Goal: Task Accomplishment & Management: Manage account settings

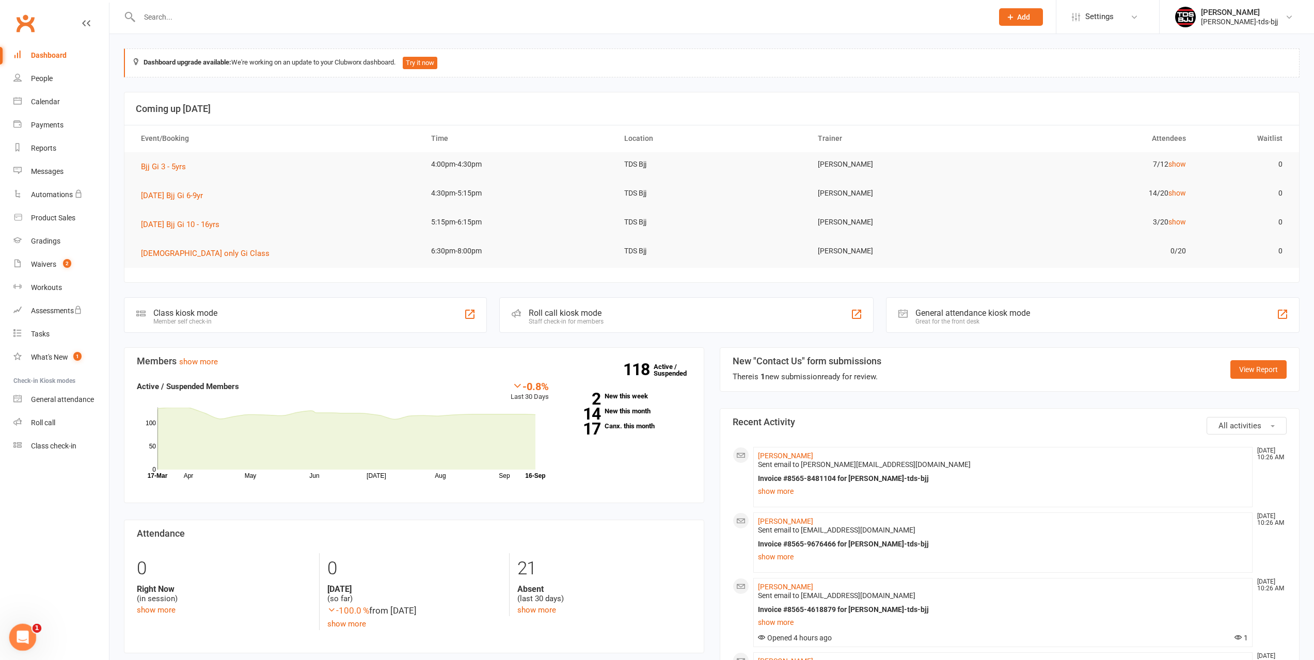
click at [17, 635] on icon "Open Intercom Messenger" at bounding box center [21, 636] width 17 height 17
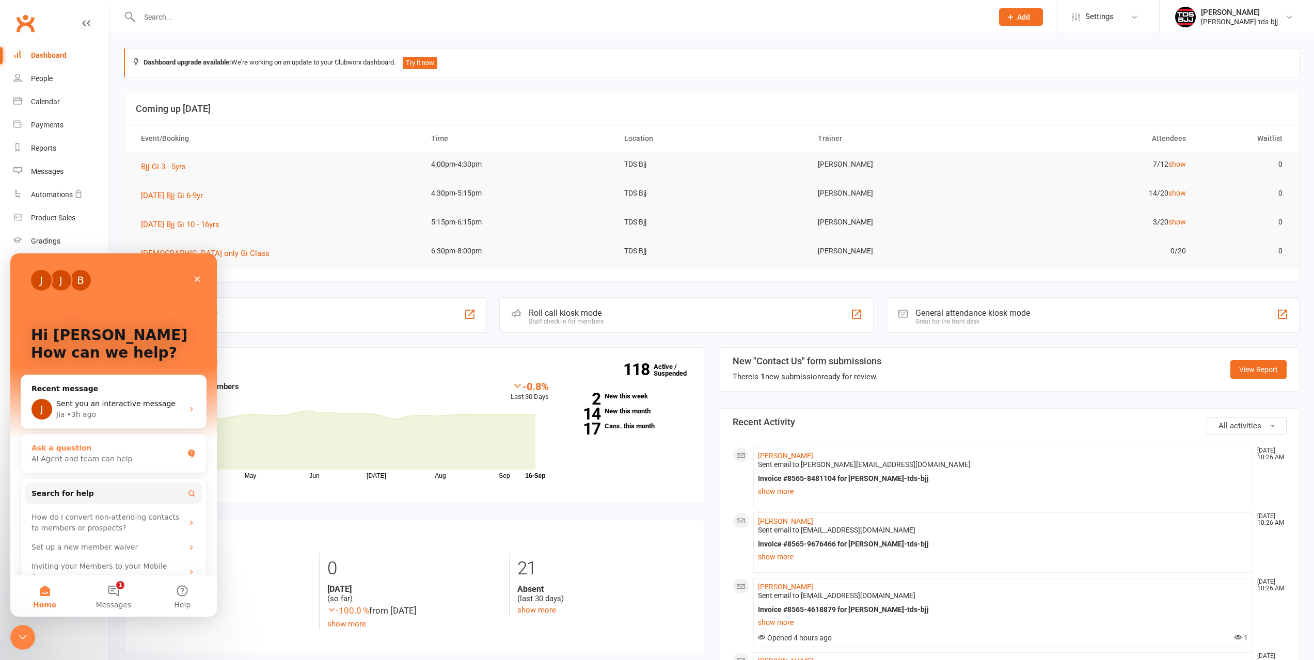
click at [102, 455] on div "AI Agent and team can help" at bounding box center [107, 459] width 152 height 11
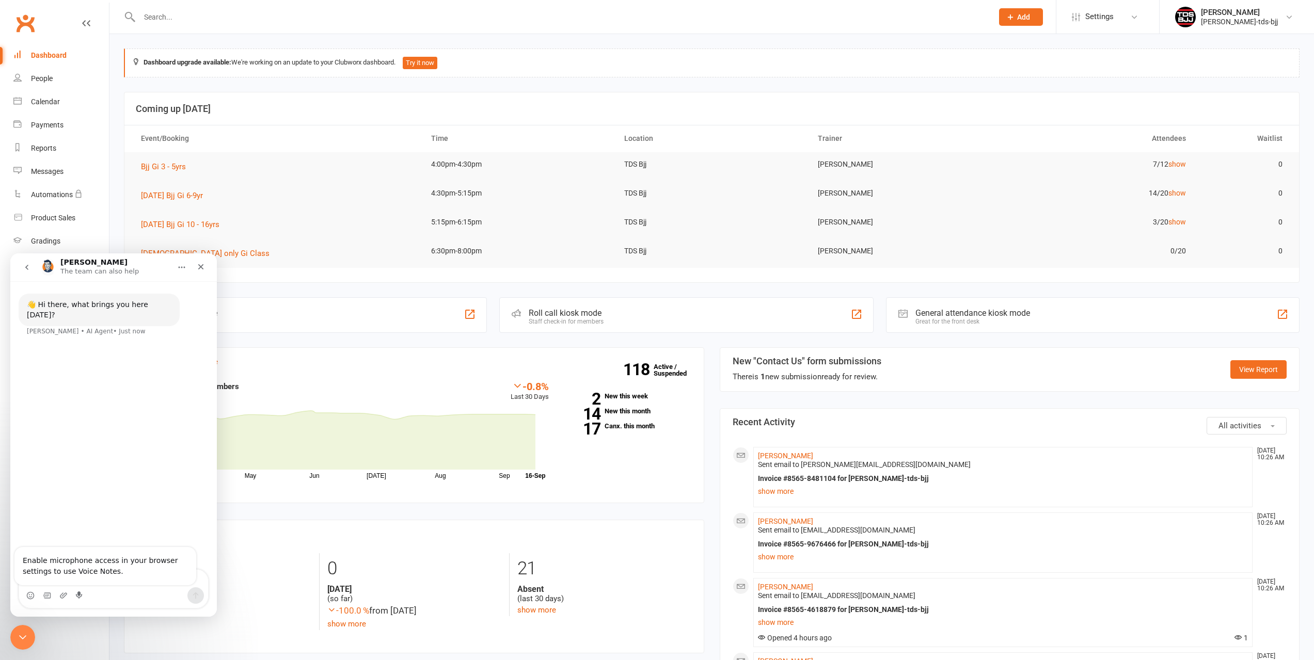
click at [25, 267] on icon "go back" at bounding box center [27, 267] width 8 height 8
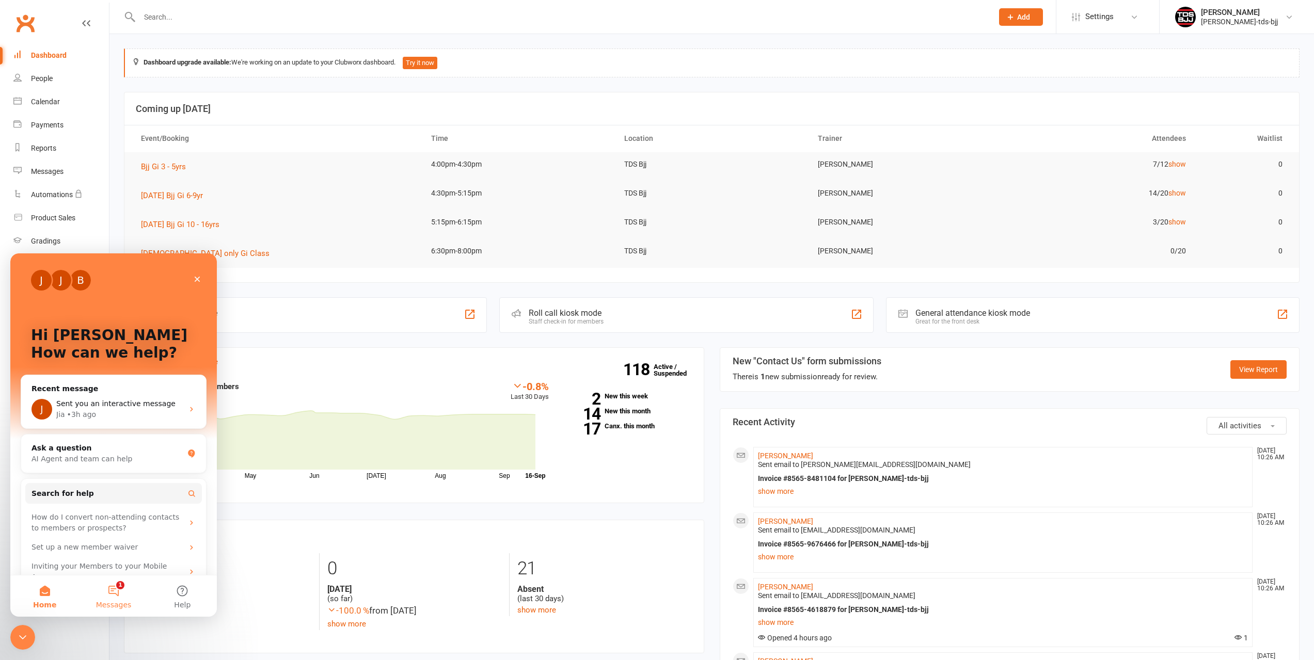
click at [113, 597] on button "1 Messages" at bounding box center [113, 596] width 69 height 41
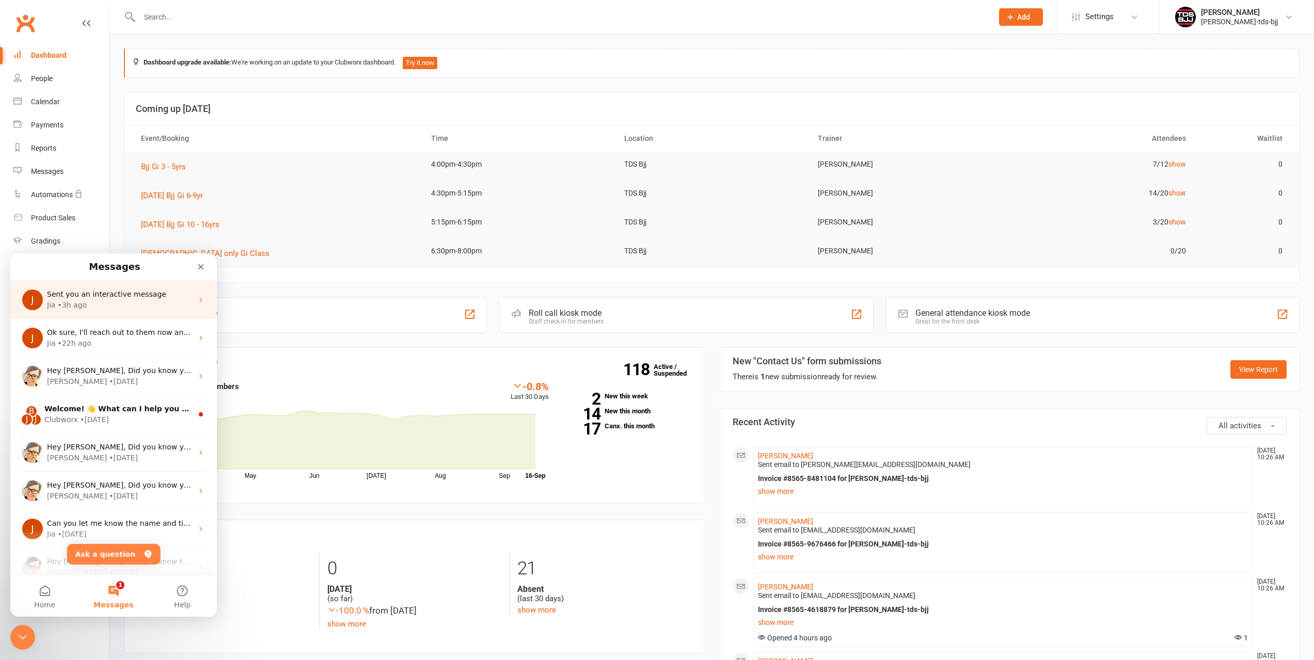
click at [104, 305] on div "Jia • 3h ago" at bounding box center [120, 305] width 146 height 11
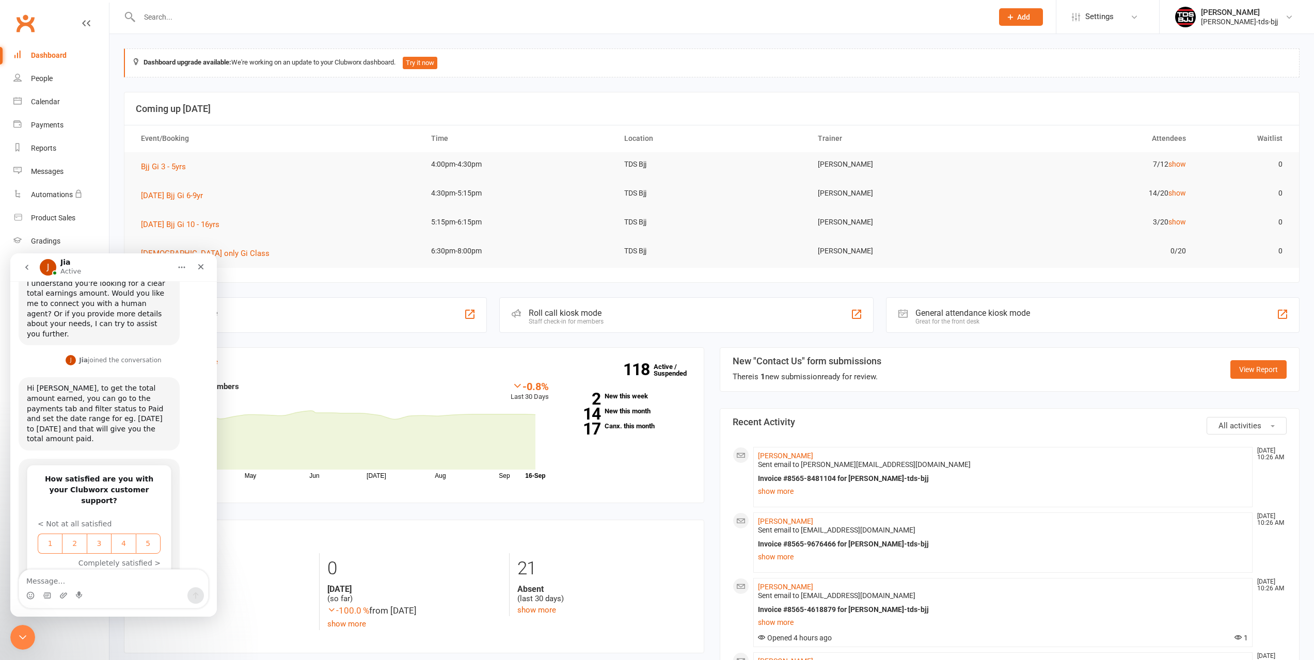
scroll to position [626, 0]
click at [56, 125] on div "Payments" at bounding box center [47, 125] width 33 height 8
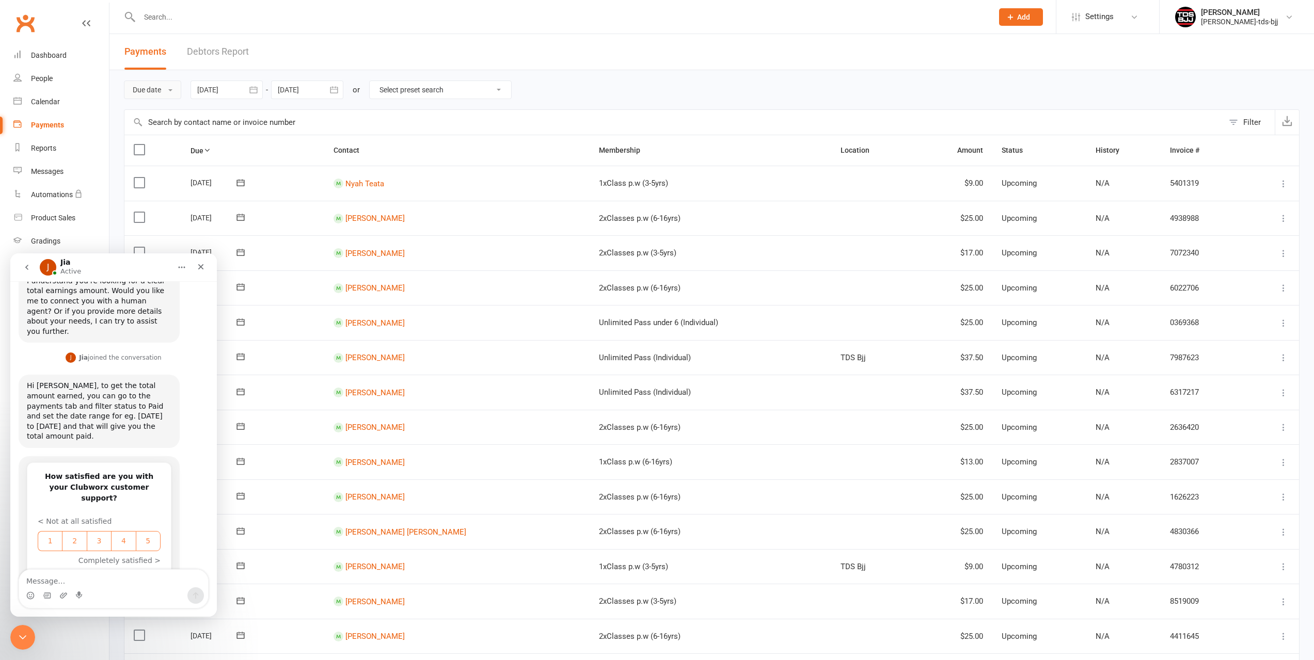
click at [176, 88] on button "Due date" at bounding box center [152, 90] width 57 height 19
click at [168, 134] on link "Date paid" at bounding box center [175, 133] width 102 height 21
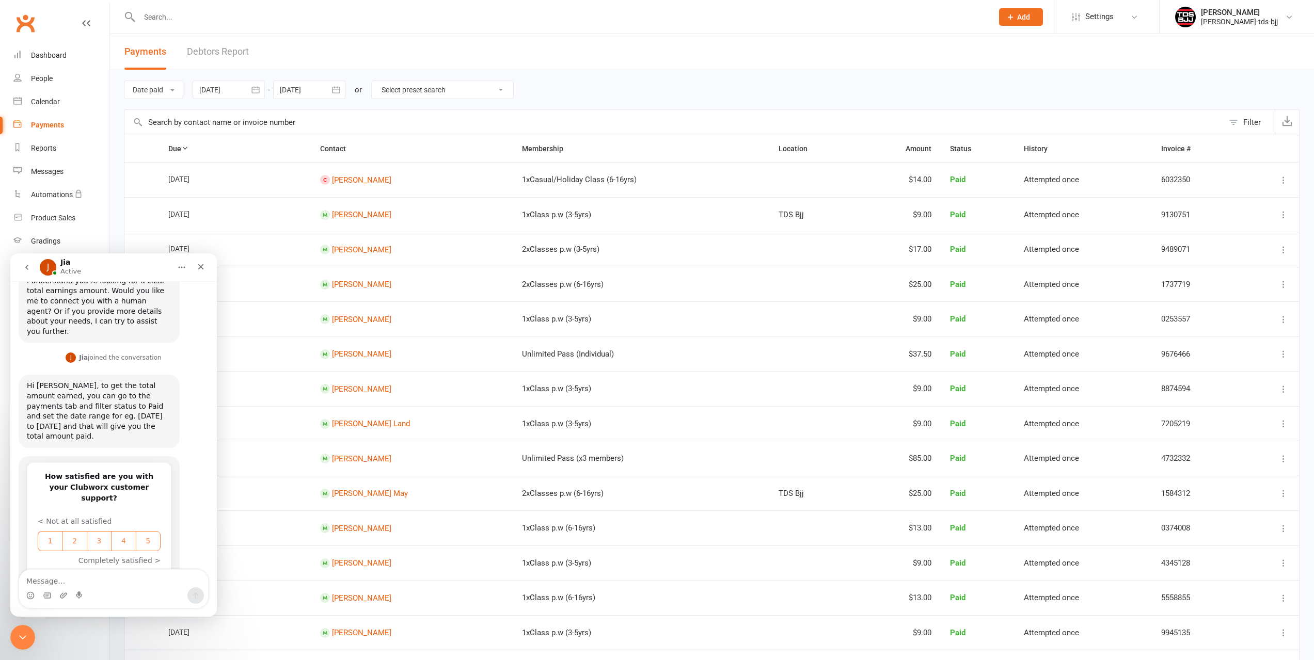
click at [220, 87] on div at bounding box center [229, 90] width 72 height 19
click at [215, 116] on button "button" at bounding box center [209, 114] width 22 height 19
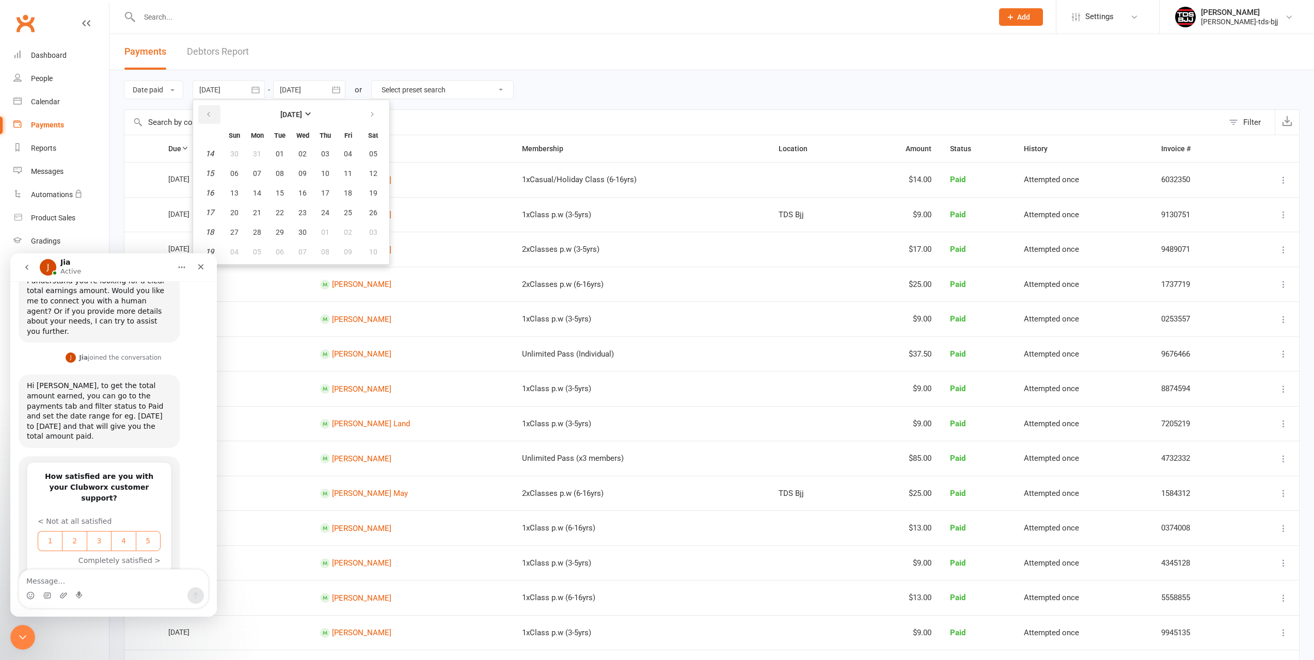
click at [215, 116] on button "button" at bounding box center [209, 114] width 22 height 19
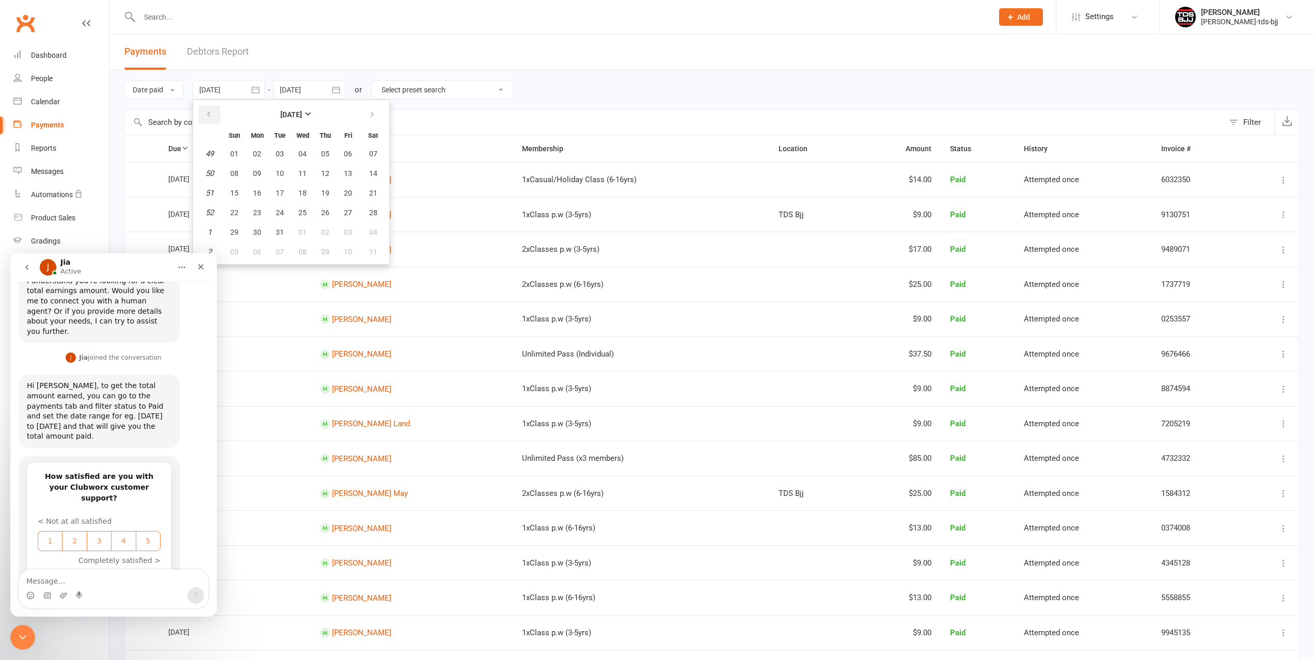
click at [215, 116] on button "button" at bounding box center [209, 114] width 22 height 19
click at [259, 152] on span "01" at bounding box center [257, 154] width 8 height 8
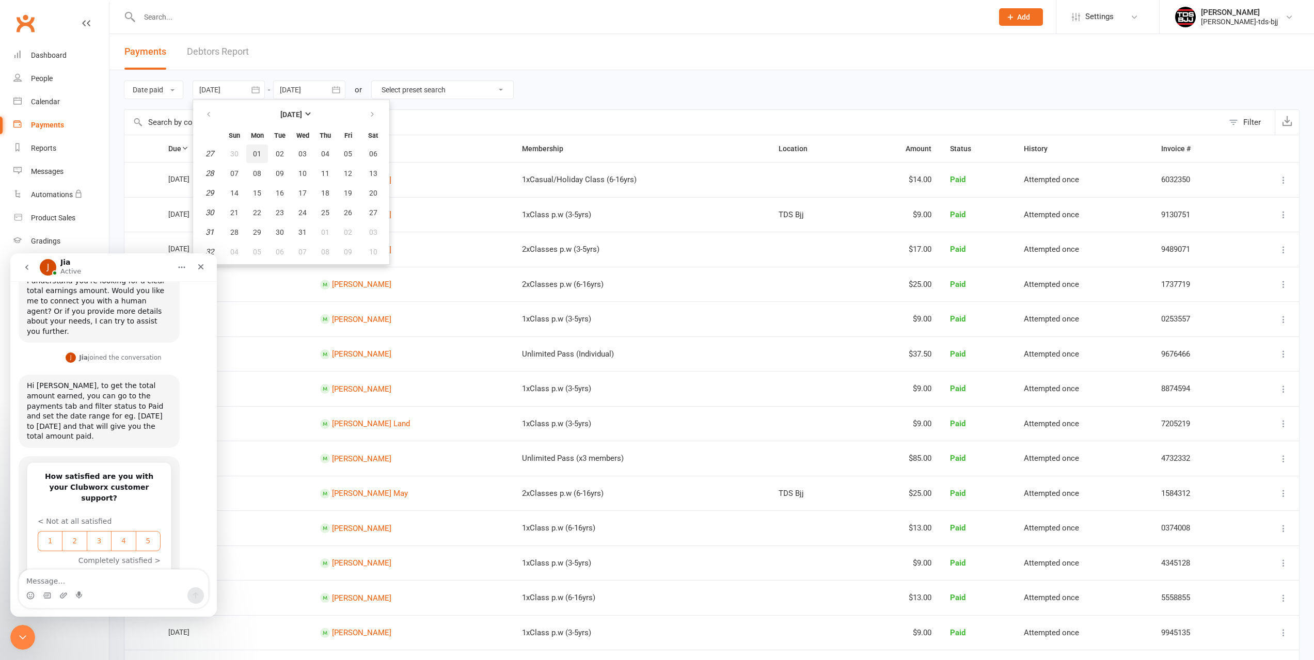
type input "[DATE]"
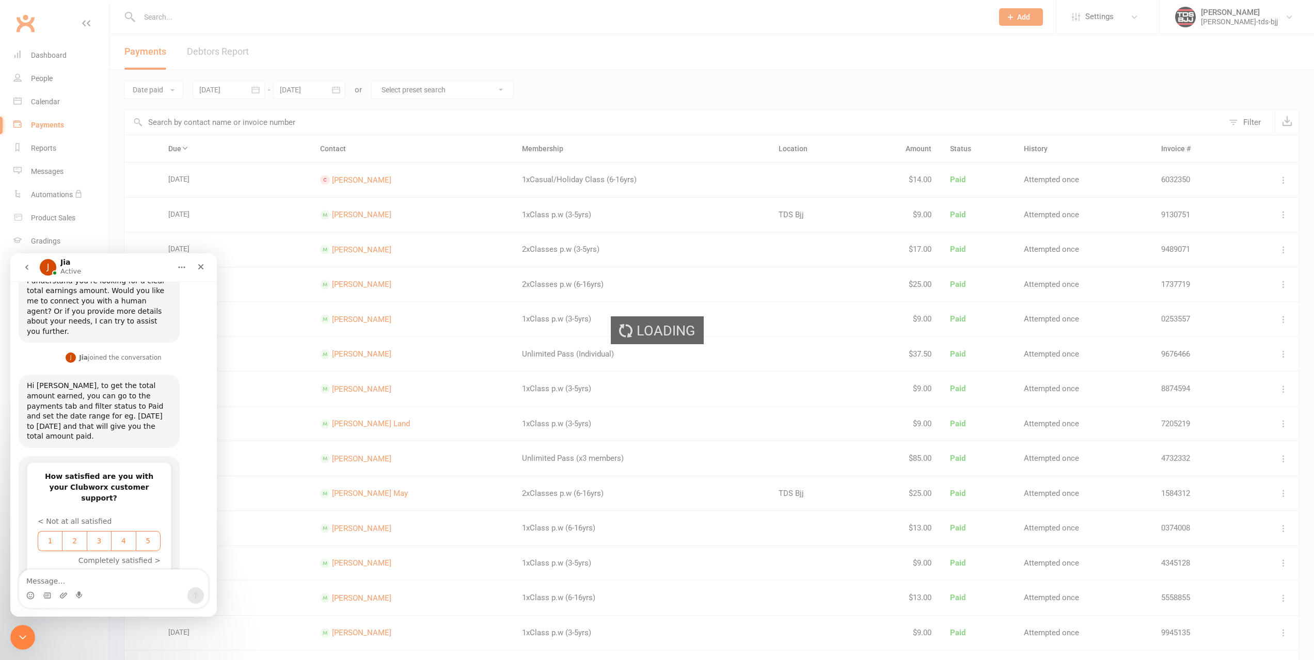
click at [295, 90] on ui-view "Prospect Member Non-attending contact Class / event Appointment Grading event T…" at bounding box center [657, 601] width 1314 height 1197
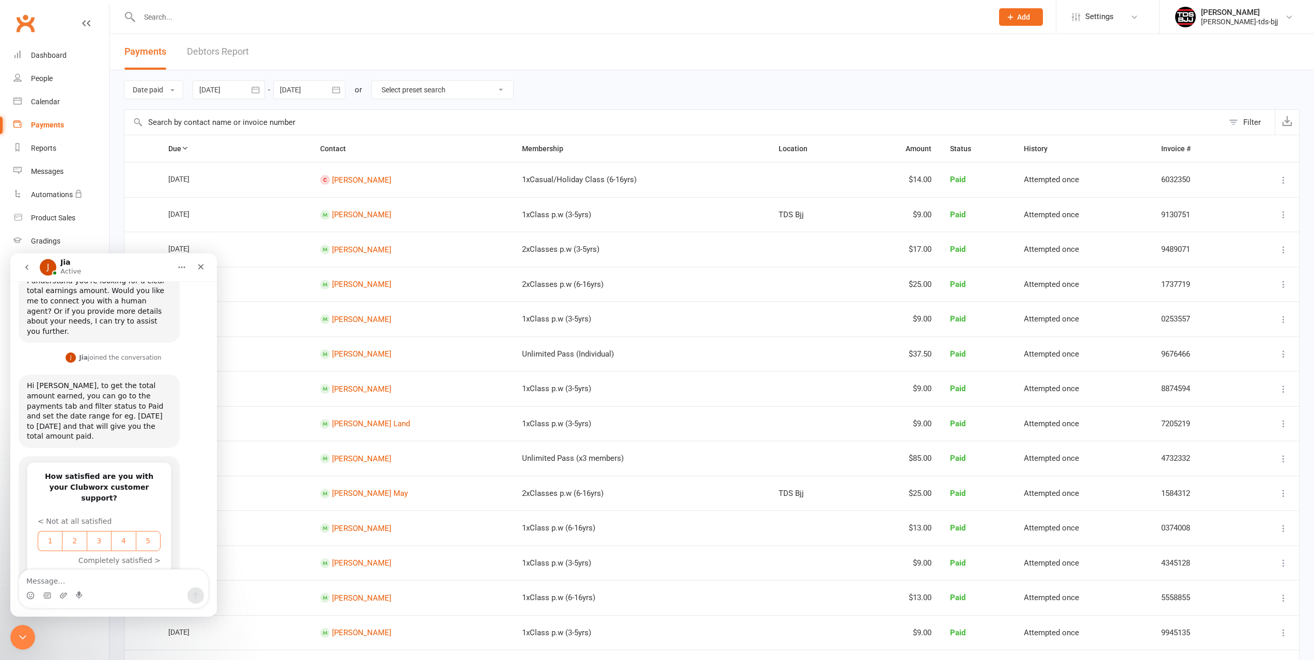
click at [295, 90] on div at bounding box center [309, 90] width 72 height 19
click at [288, 113] on icon "button" at bounding box center [289, 115] width 7 height 8
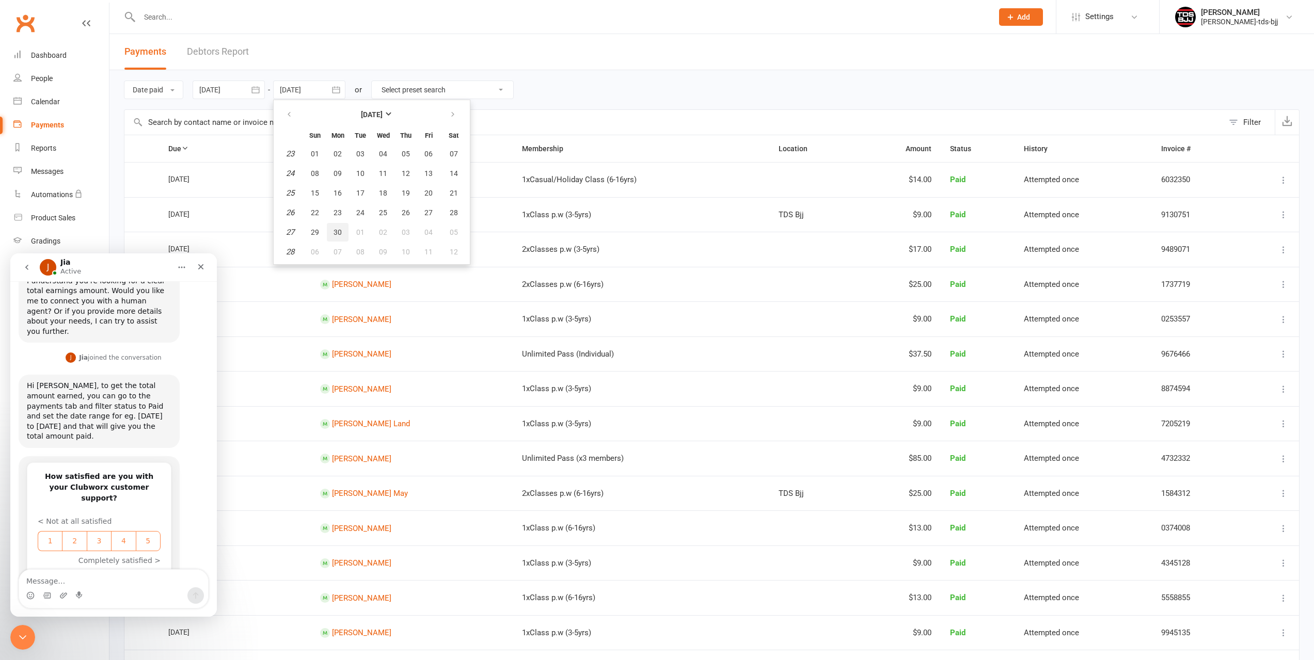
click at [340, 231] on span "30" at bounding box center [338, 232] width 8 height 8
type input "[DATE]"
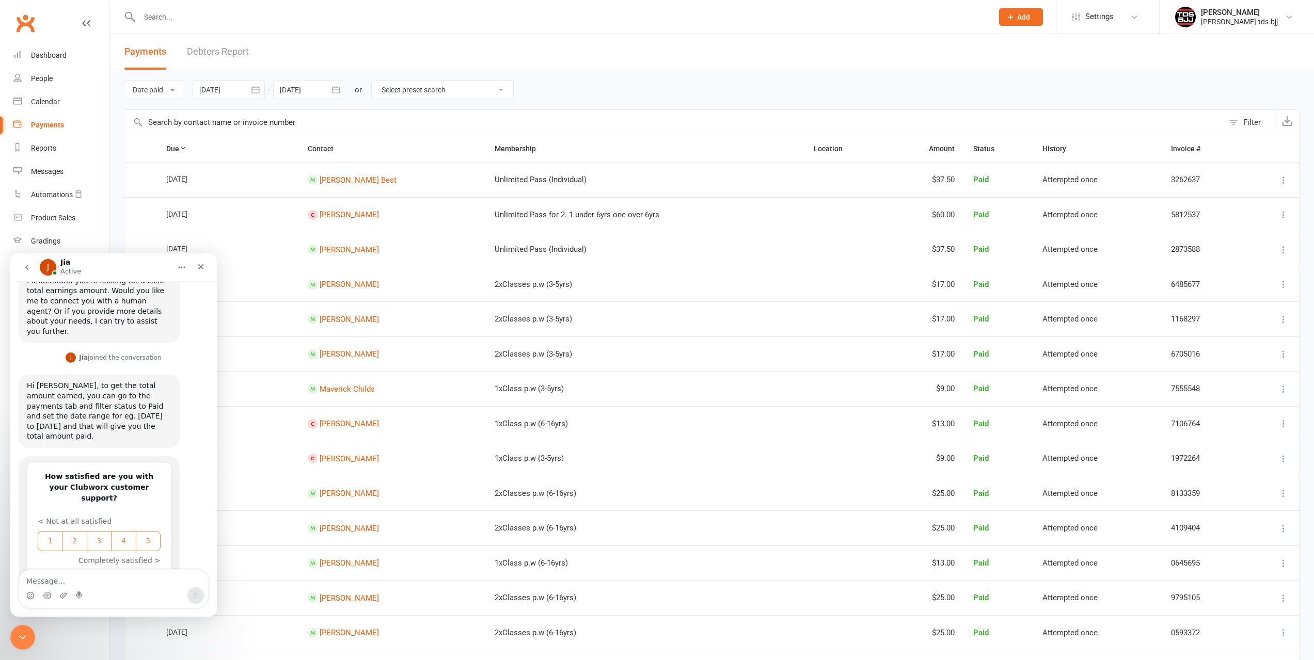
click at [587, 79] on div "Date paid Due date Date paid Date failed Date settled [DATE] [DATE] Sun Mon Tue…" at bounding box center [712, 89] width 1176 height 39
click at [512, 90] on select "Select preset search All failures All skipped payments All pending payments Suc…" at bounding box center [442, 90] width 141 height 18
drag, startPoint x: 512, startPoint y: 90, endPoint x: 522, endPoint y: 89, distance: 9.4
click at [513, 90] on select "Select preset search All failures All skipped payments All pending payments Suc…" at bounding box center [442, 90] width 141 height 18
click at [621, 87] on div "Date paid Due date Date paid Date failed Date settled [DATE] [DATE] Sun Mon Tue…" at bounding box center [712, 89] width 1176 height 39
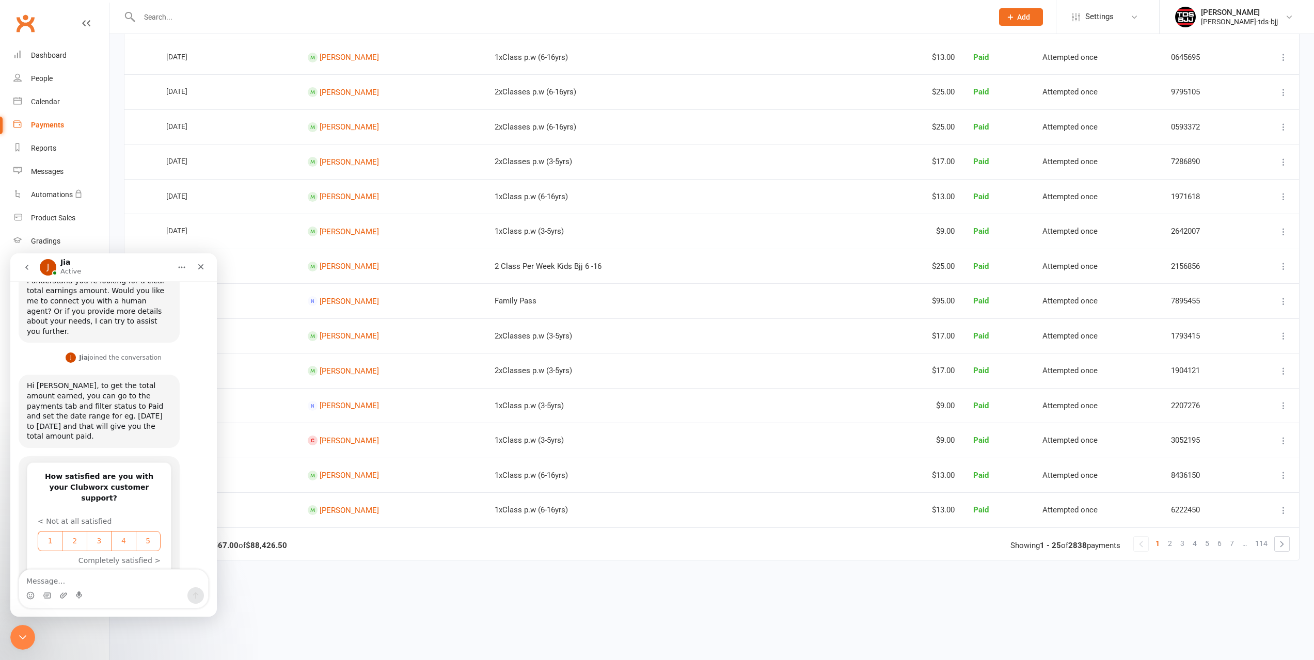
scroll to position [555, 0]
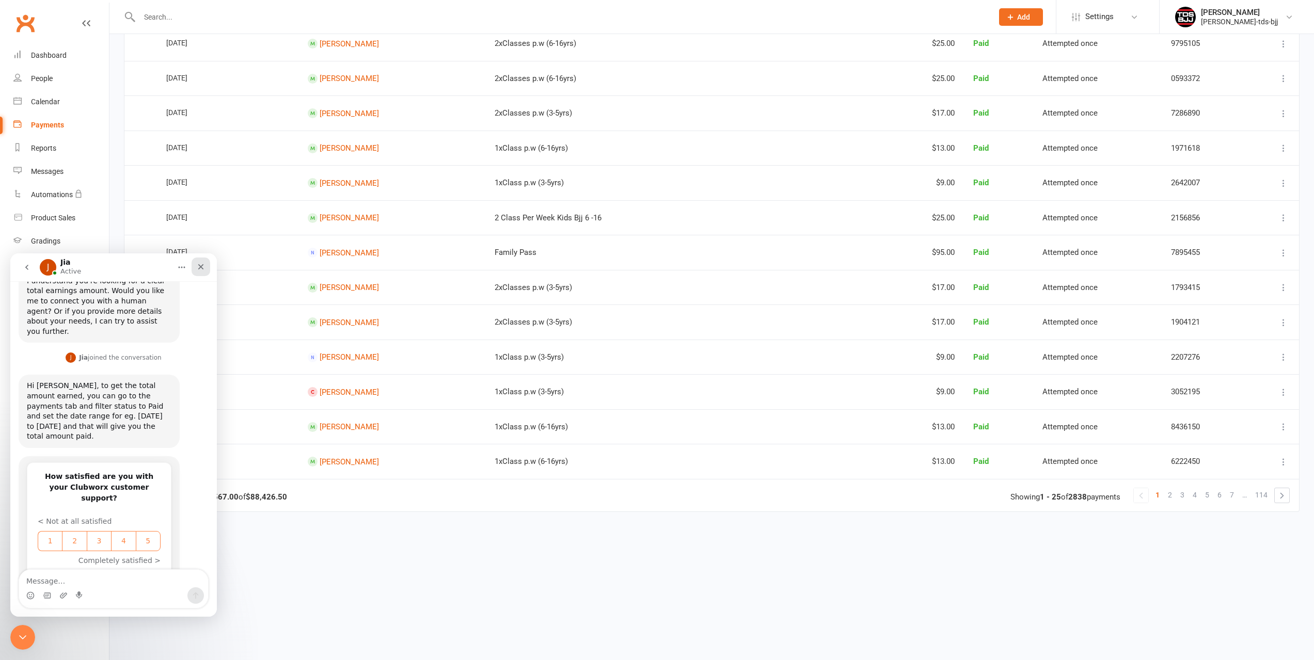
click at [199, 269] on icon "Close" at bounding box center [201, 267] width 6 height 6
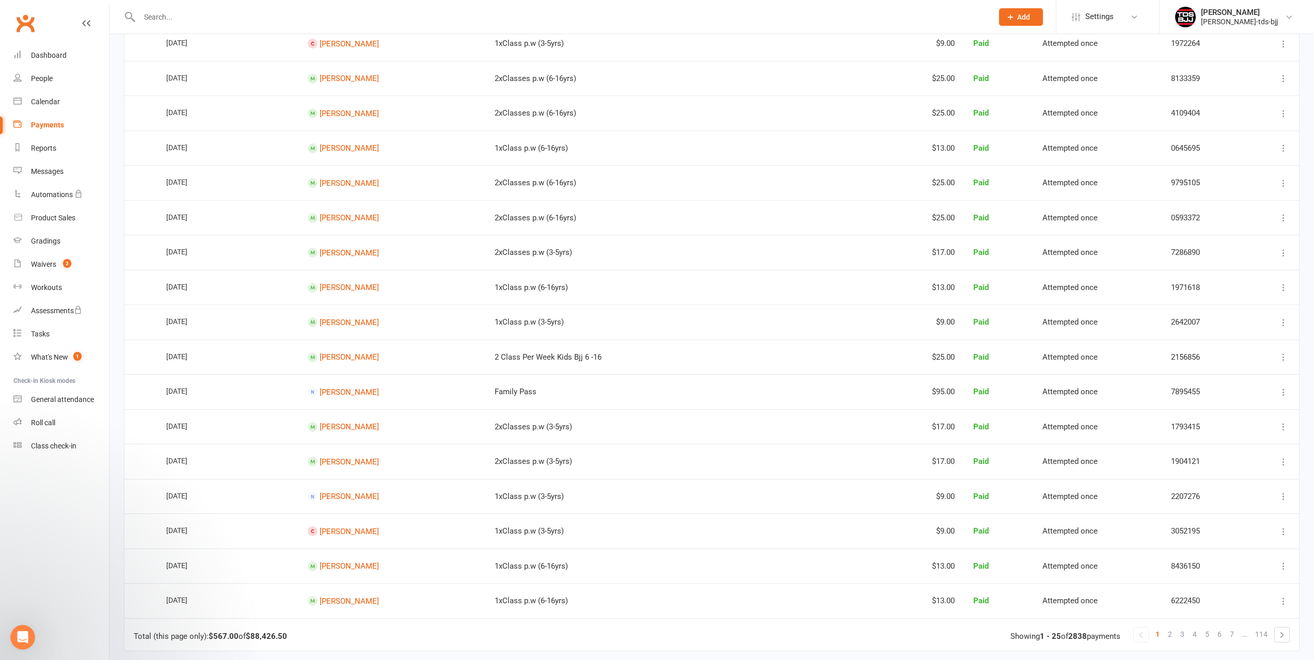
scroll to position [400, 0]
